Goal: Transaction & Acquisition: Download file/media

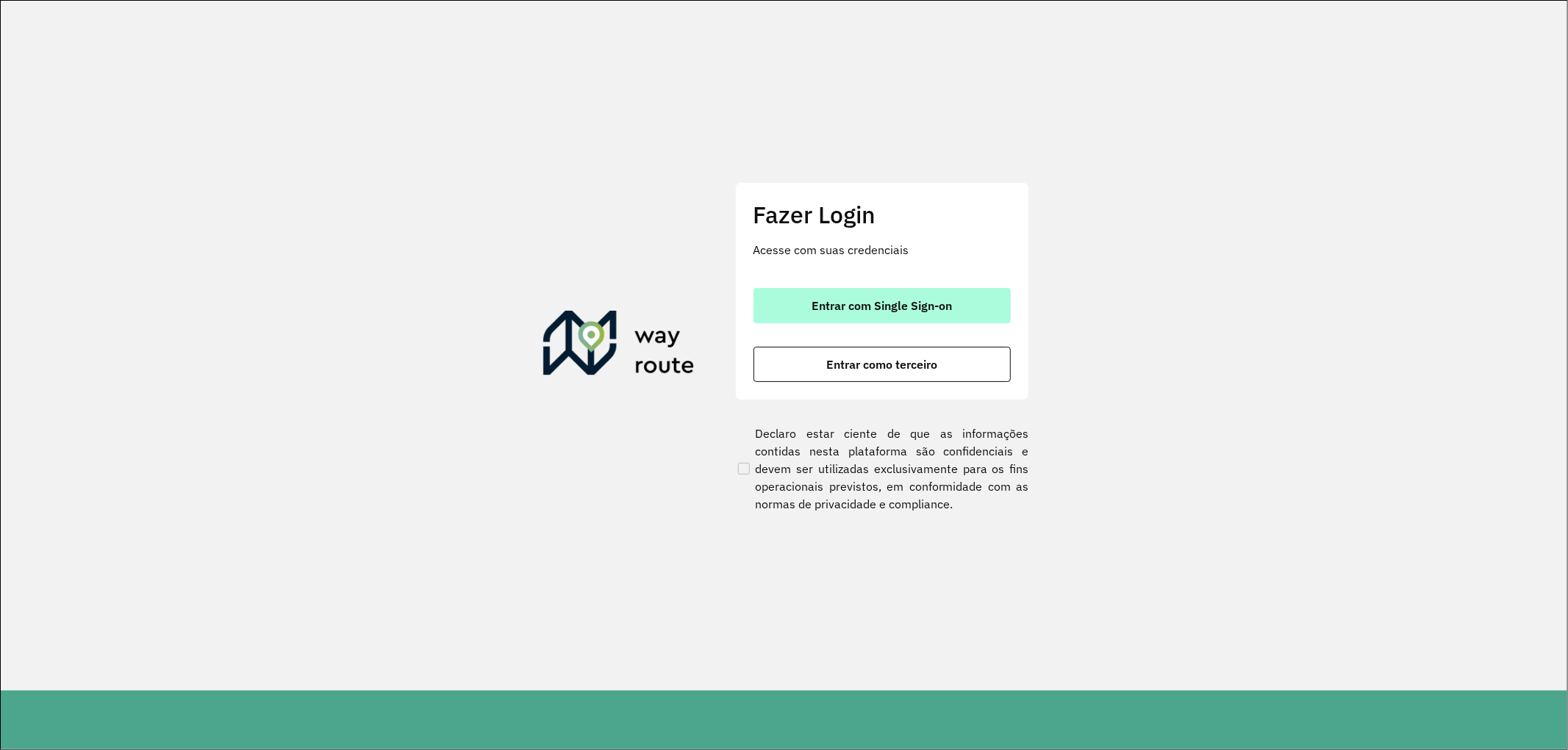
click at [798, 302] on button "Entrar com Single Sign-on" at bounding box center [882, 305] width 258 height 35
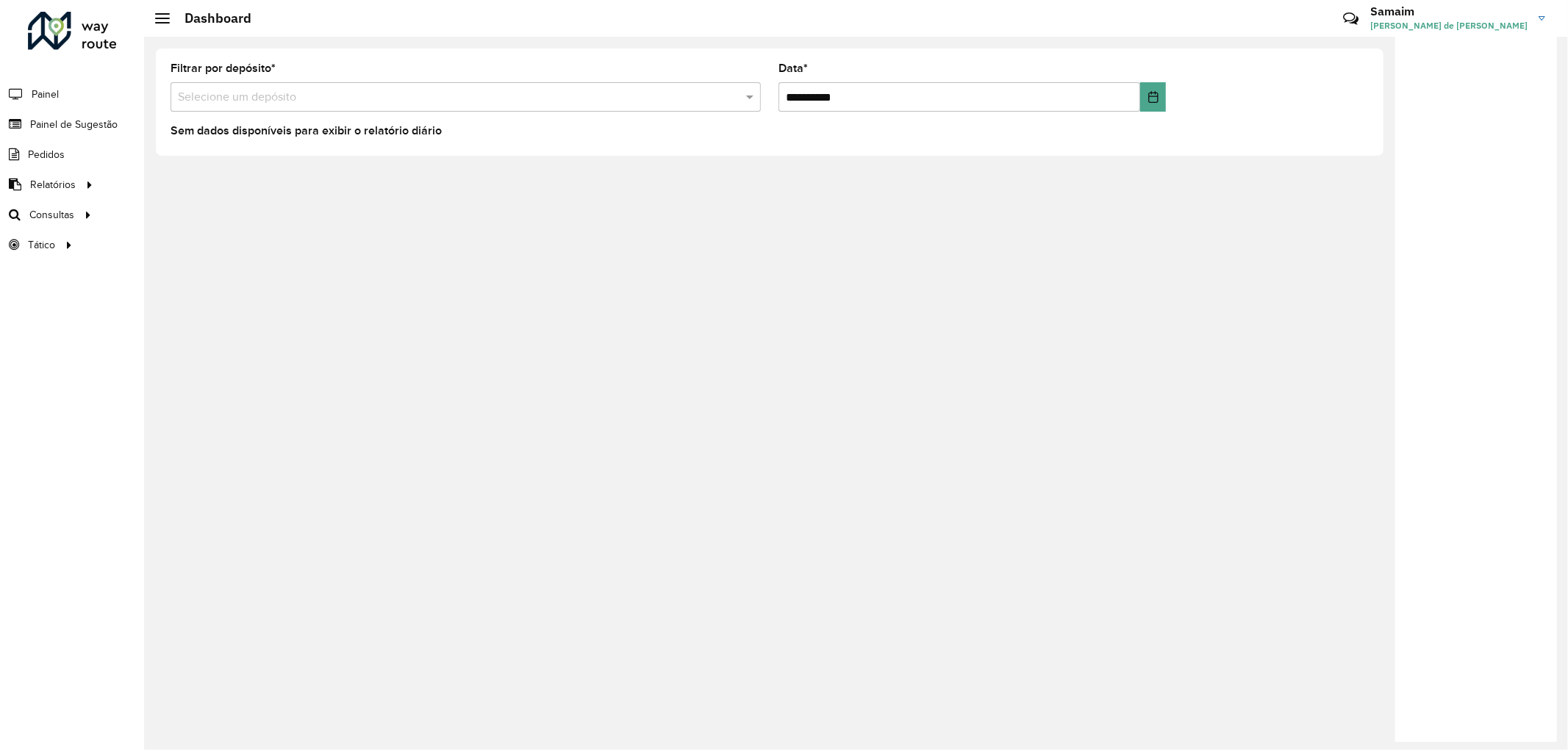
click at [534, 167] on div "**********" at bounding box center [856, 393] width 1424 height 713
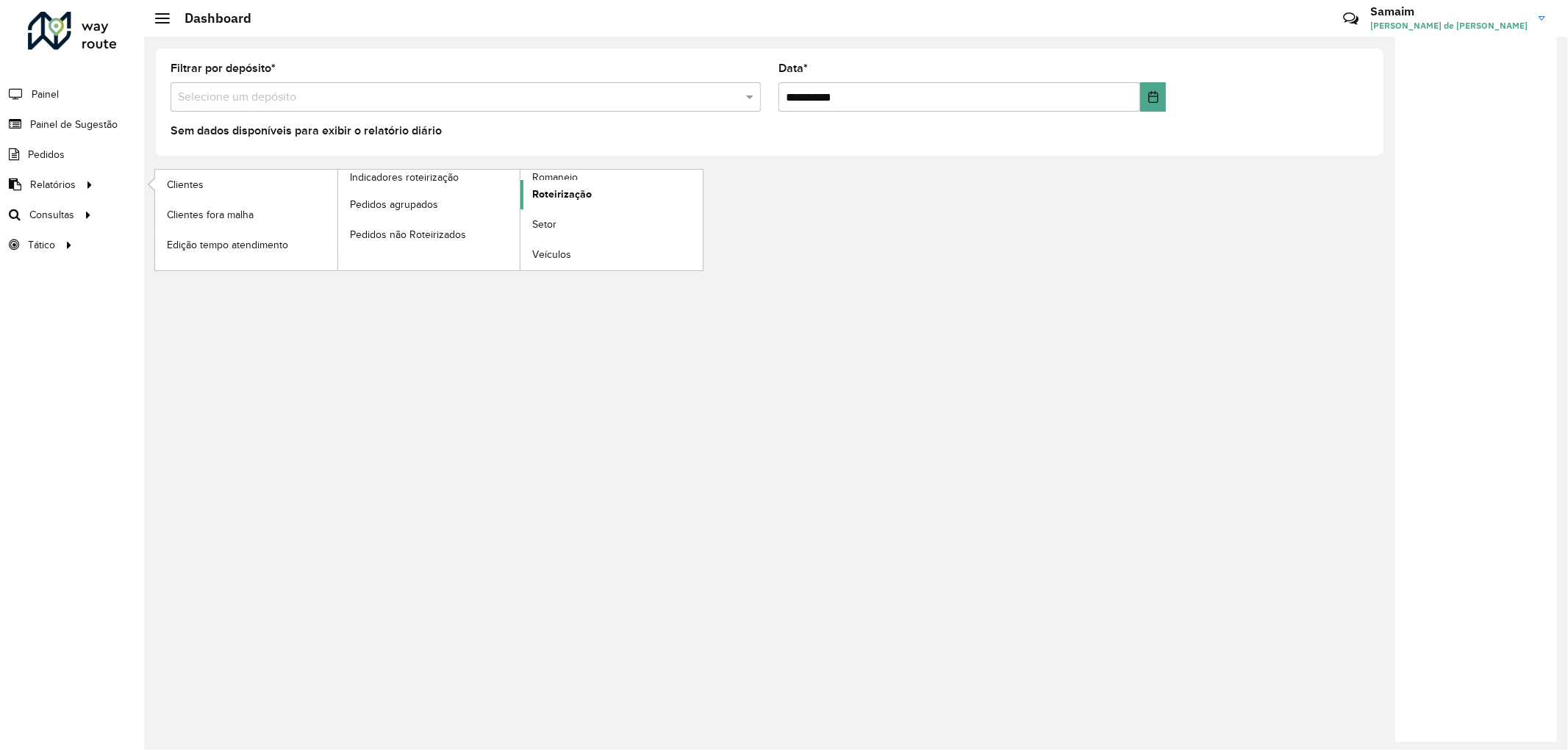
click at [562, 180] on link "Roteirização" at bounding box center [611, 195] width 182 height 29
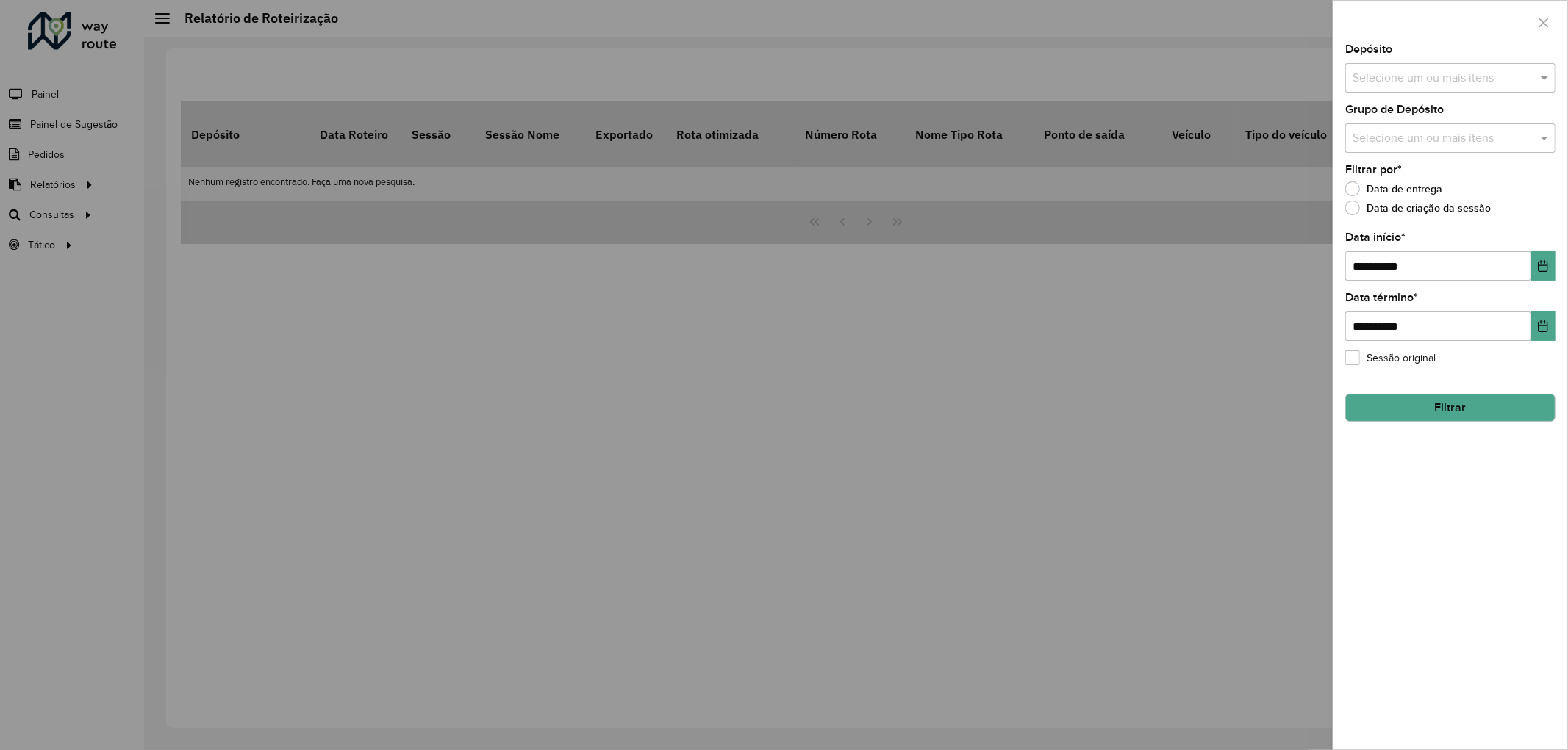
click at [140, 210] on div at bounding box center [784, 375] width 1568 height 750
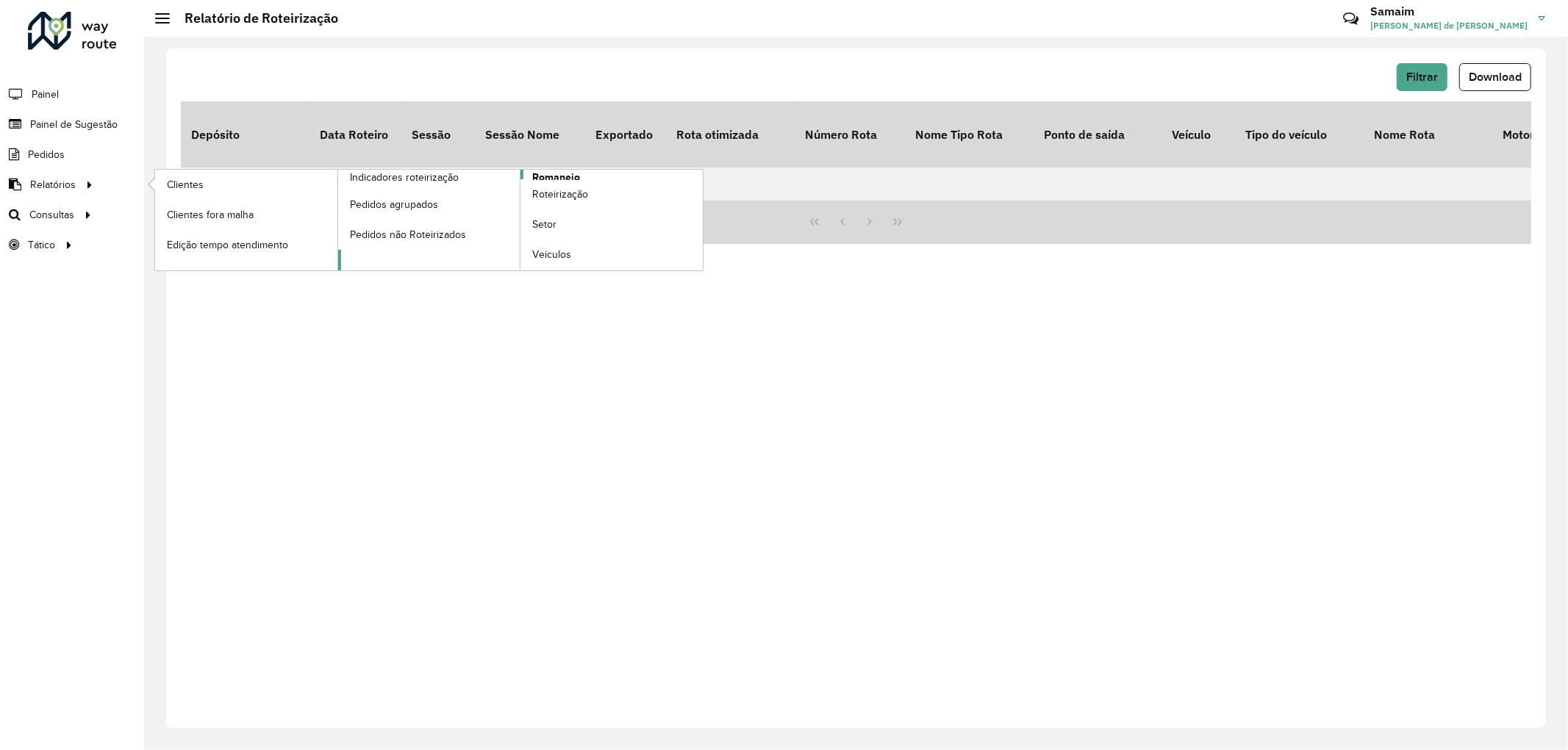
click at [549, 179] on span "Romaneio" at bounding box center [556, 177] width 48 height 15
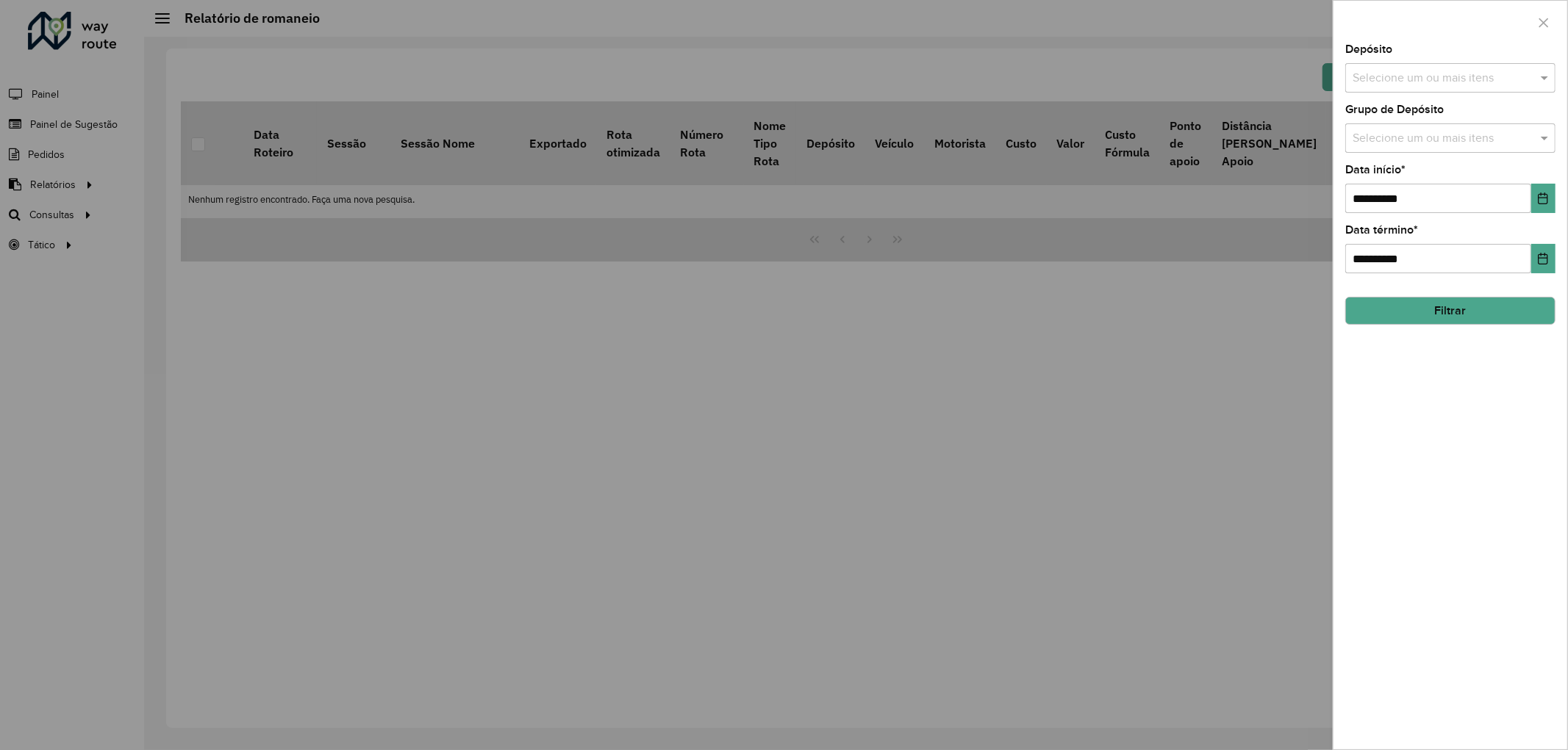
click at [1479, 83] on input "text" at bounding box center [1443, 79] width 189 height 18
click at [1408, 134] on button "Selecionar Todos" at bounding box center [1397, 124] width 93 height 23
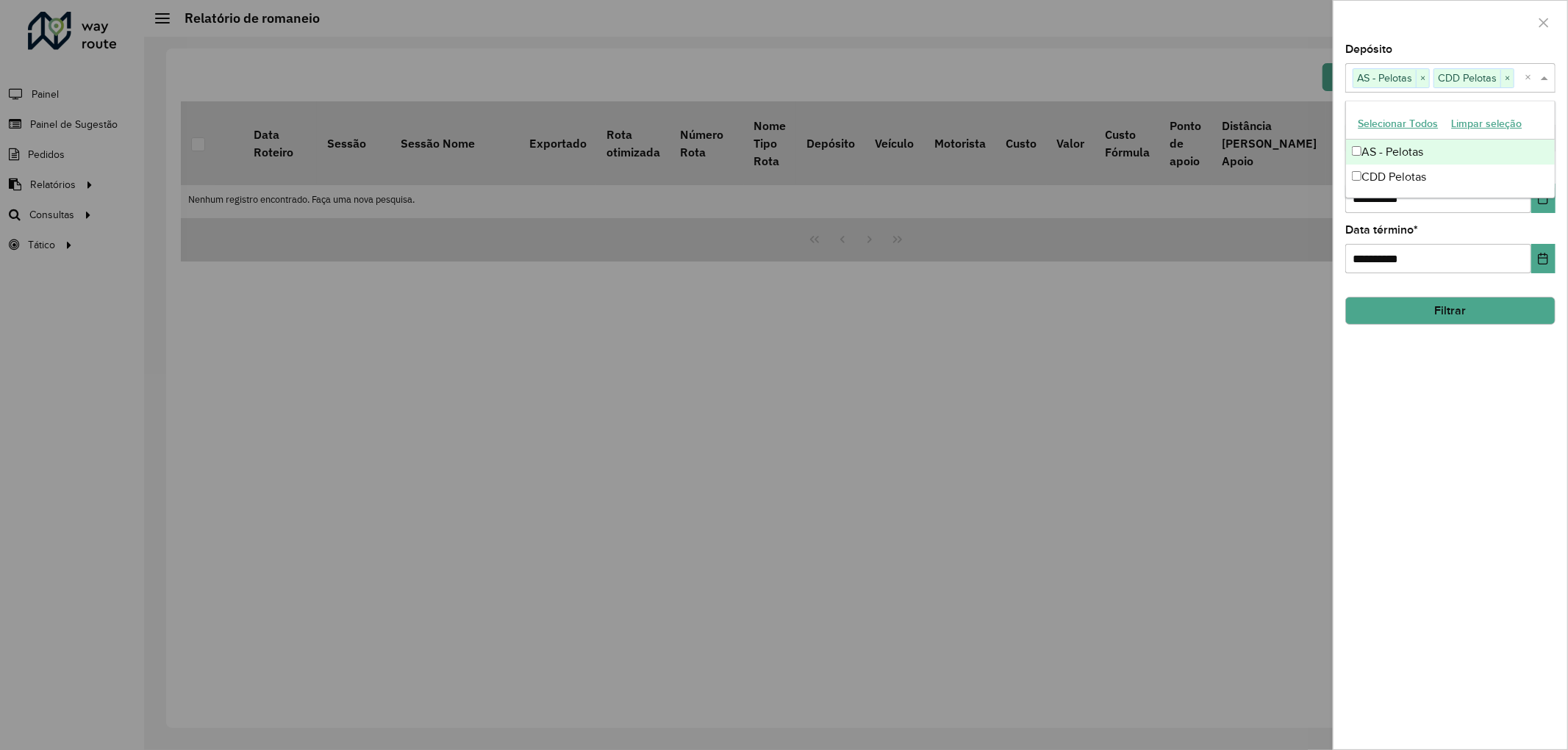
click at [1422, 28] on div at bounding box center [1450, 22] width 234 height 43
click at [1415, 131] on input "text" at bounding box center [1443, 139] width 189 height 18
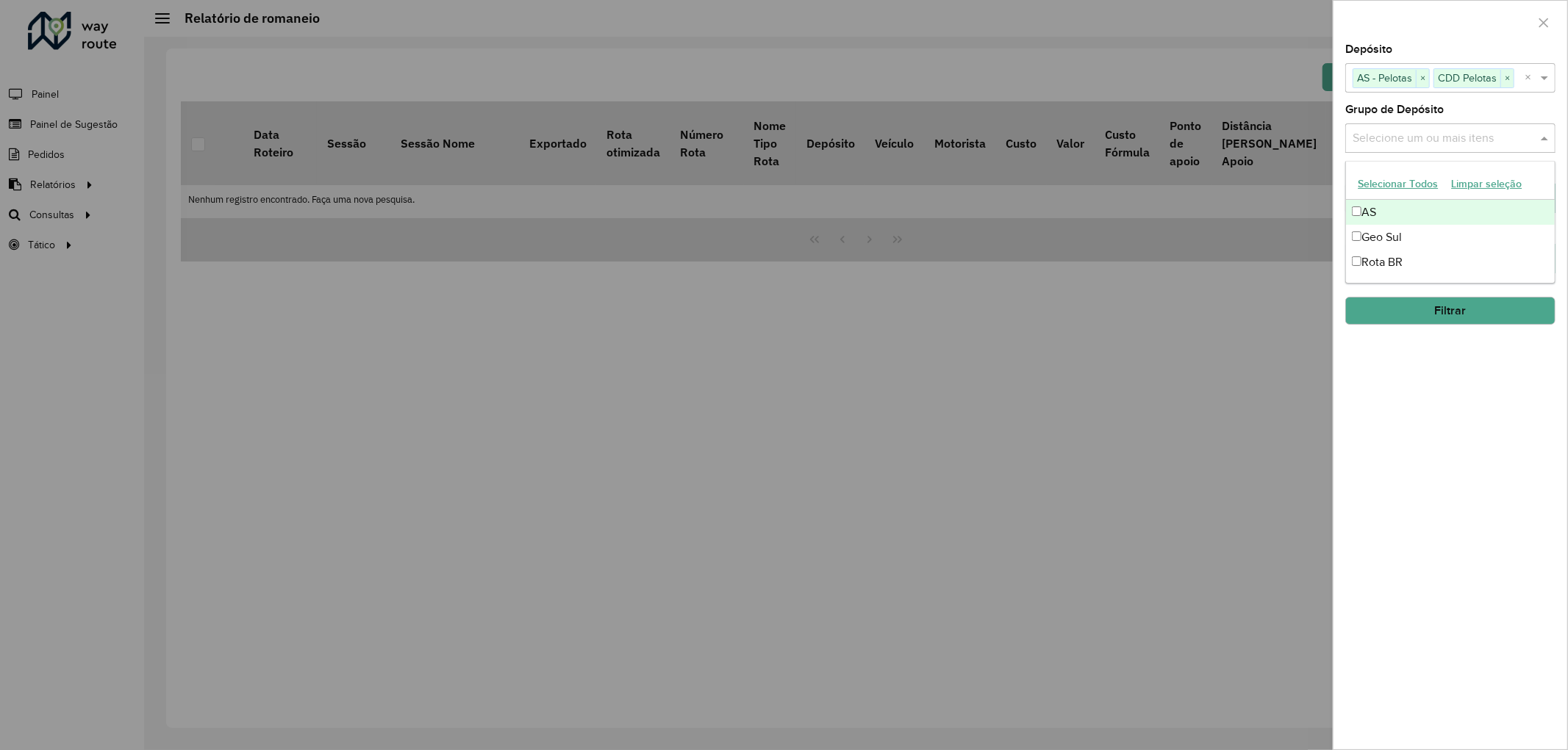
click at [1390, 179] on button "Selecionar Todos" at bounding box center [1397, 184] width 93 height 23
click at [1411, 47] on div "Depósito Selecione um ou mais itens AS - Pelotas × CDD Pelotas × ×" at bounding box center [1450, 68] width 211 height 49
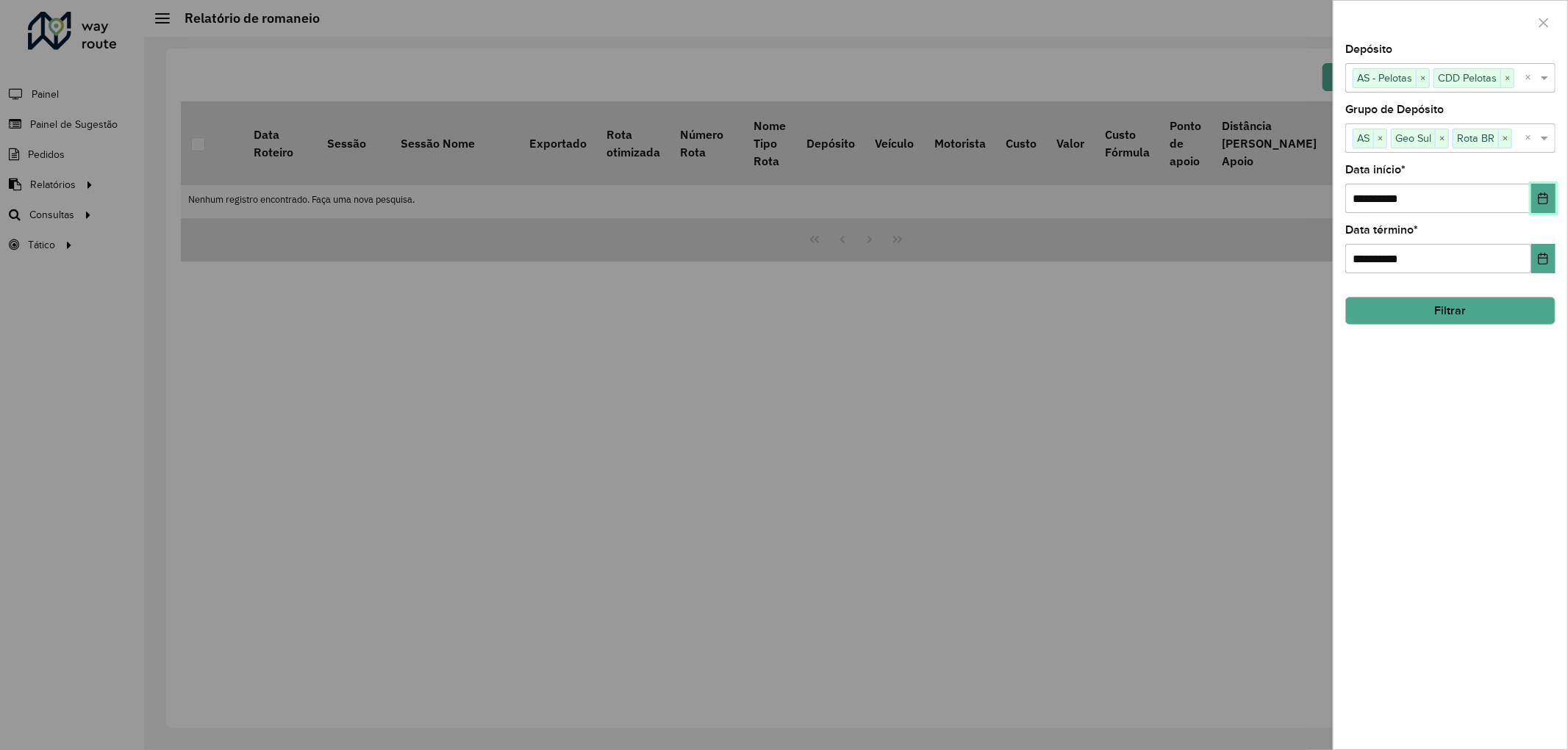
click at [1537, 196] on icon "Choose Date" at bounding box center [1543, 198] width 11 height 11
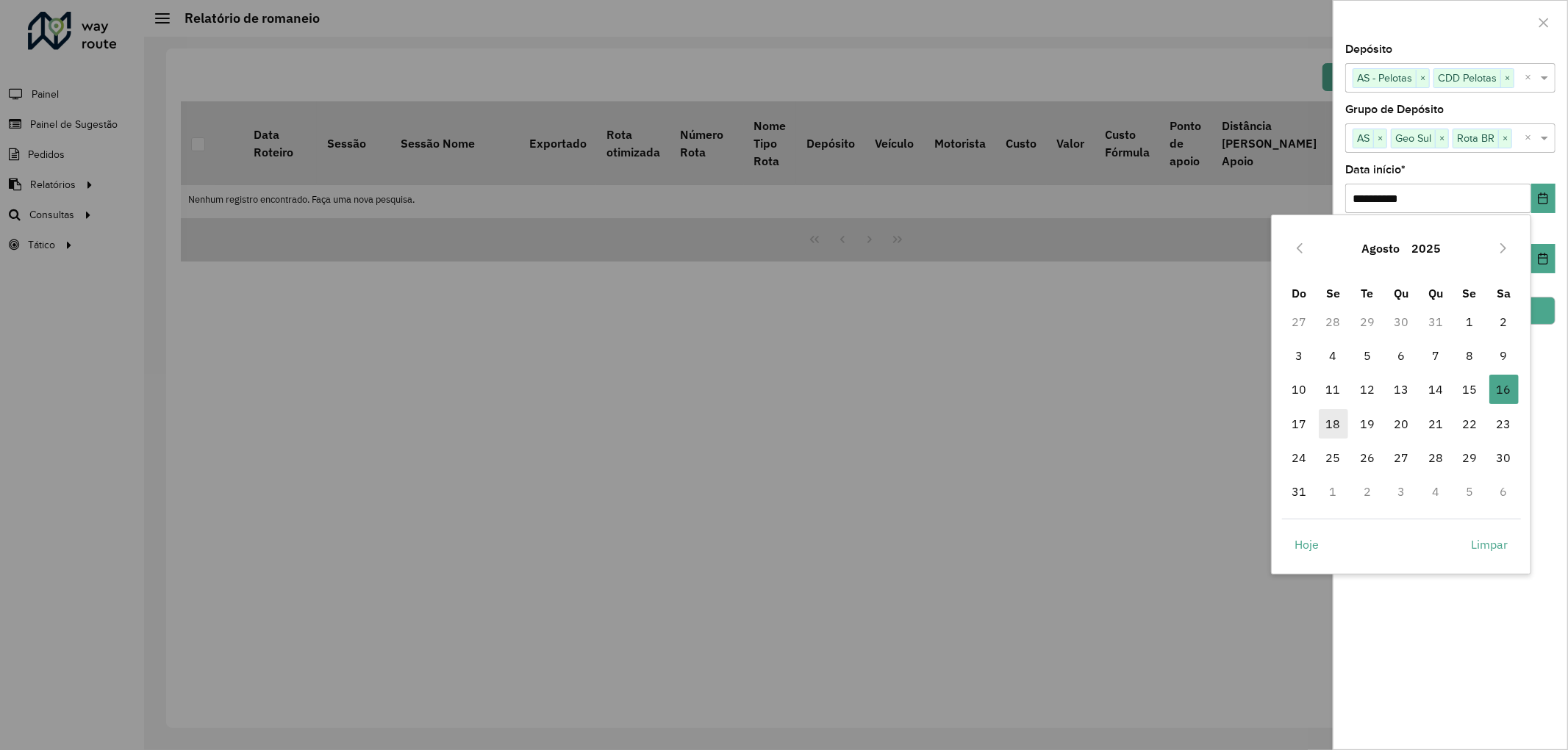
click at [1338, 421] on span "18" at bounding box center [1333, 424] width 29 height 29
type input "**********"
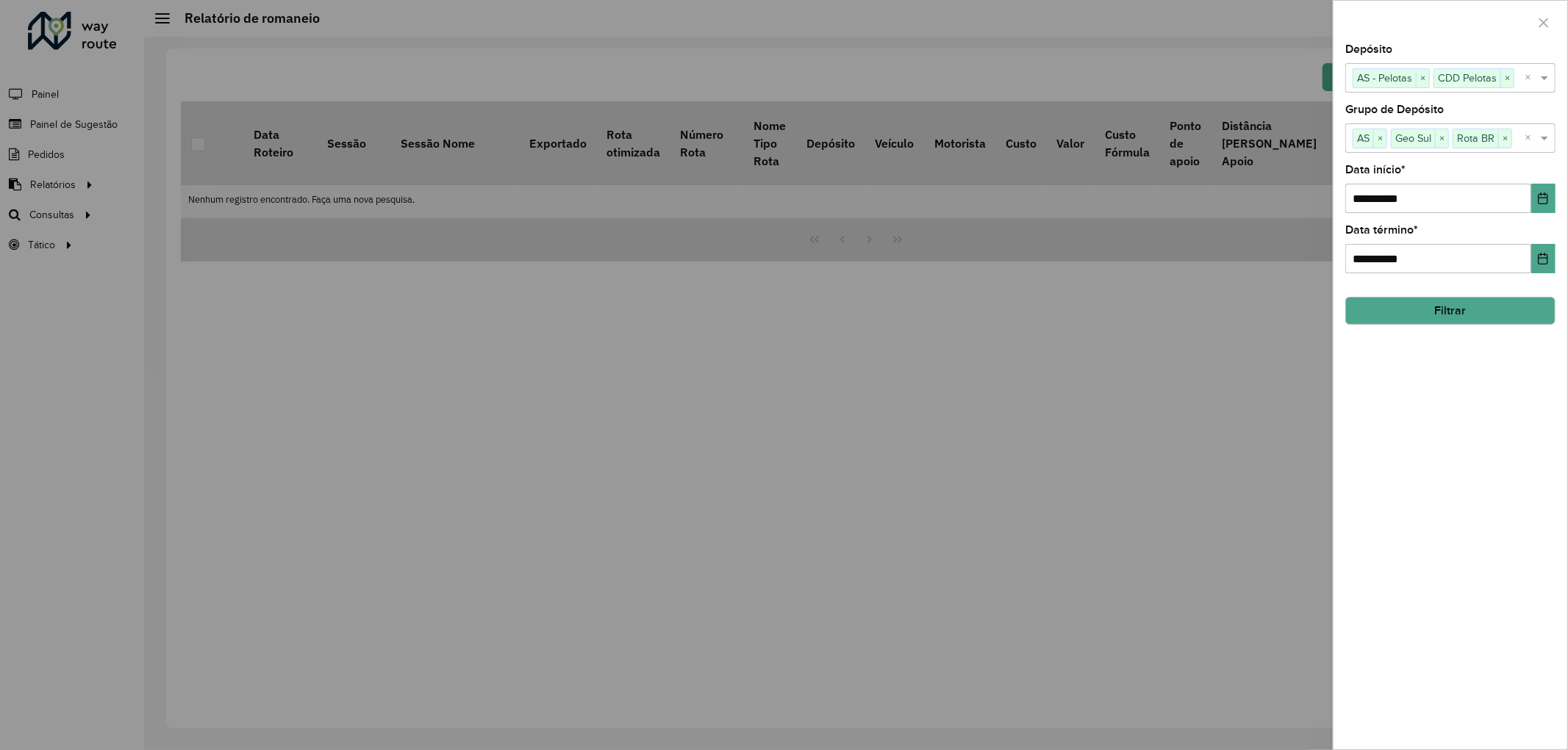
click at [1462, 311] on button "Filtrar" at bounding box center [1450, 310] width 211 height 28
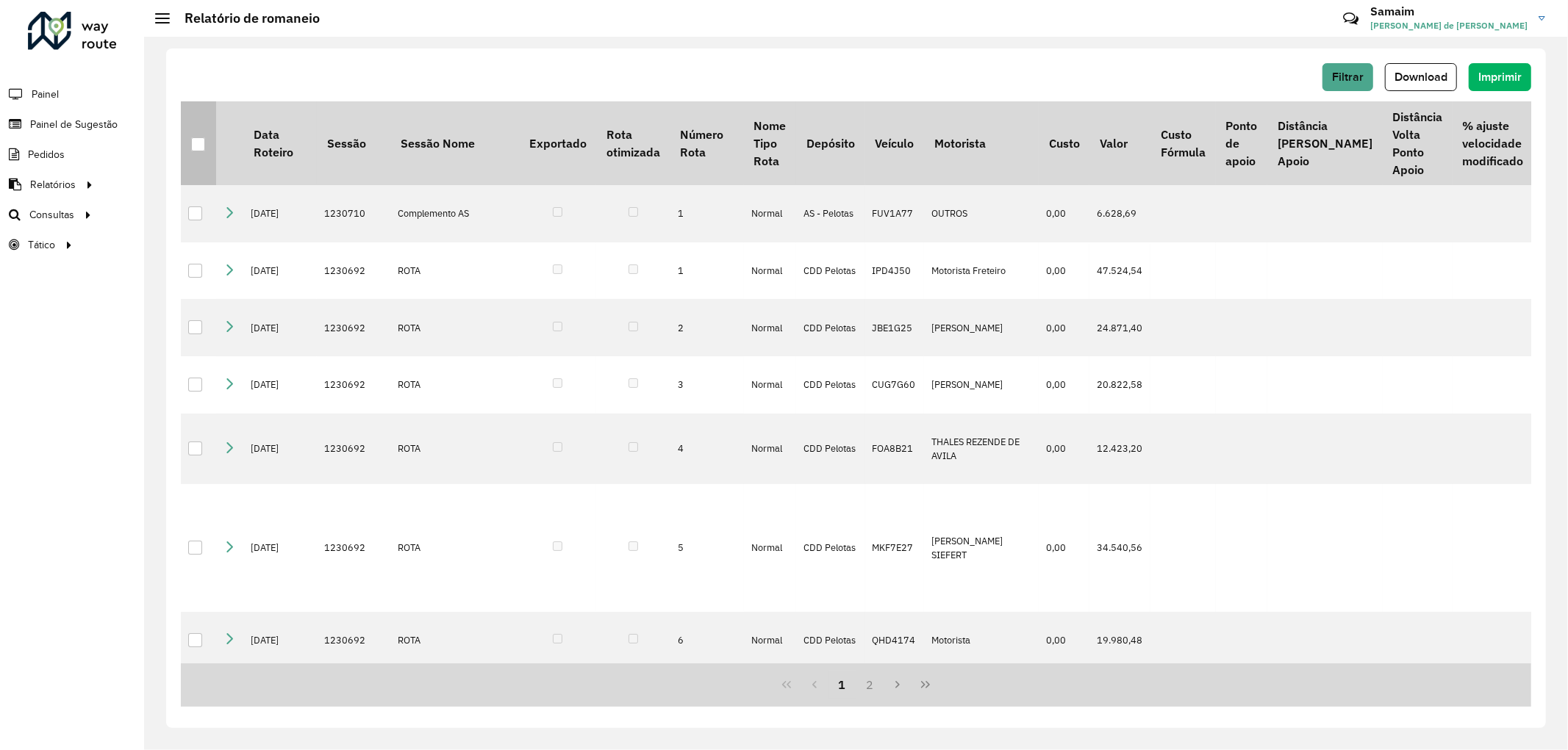
click at [198, 150] on div at bounding box center [198, 144] width 14 height 14
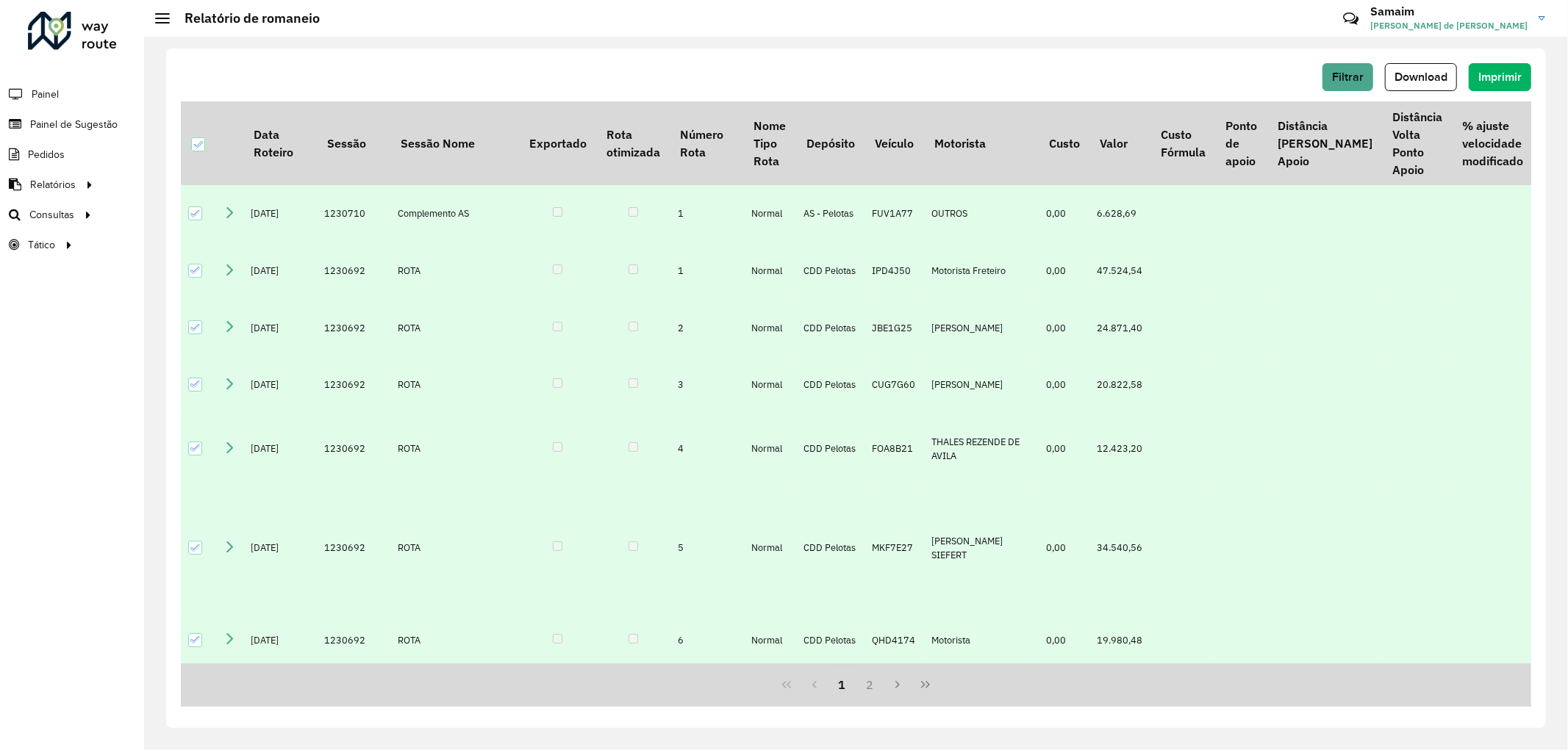
click at [1405, 73] on span "Download" at bounding box center [1420, 76] width 53 height 12
